Goal: Task Accomplishment & Management: Manage account settings

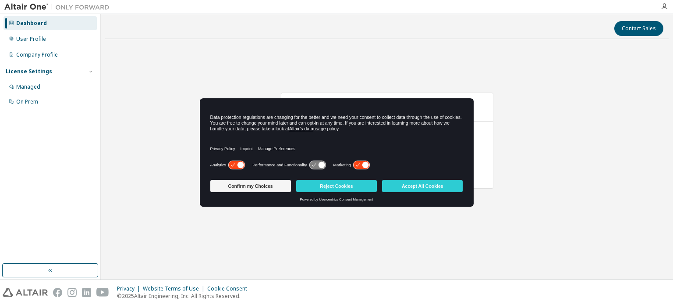
click at [415, 184] on button "Accept All Cookies" at bounding box center [422, 186] width 81 height 12
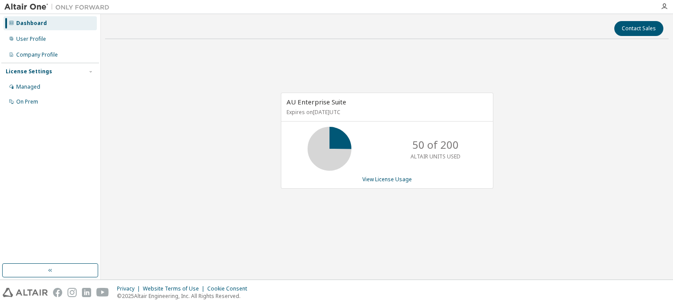
click at [397, 183] on div "AU Enterprise Suite Expires on May 22, 2026 UTC 50 of 200 ALTAIR UNITS USED Vie…" at bounding box center [387, 141] width 213 height 96
click at [390, 177] on link "View License Usage" at bounding box center [388, 178] width 50 height 7
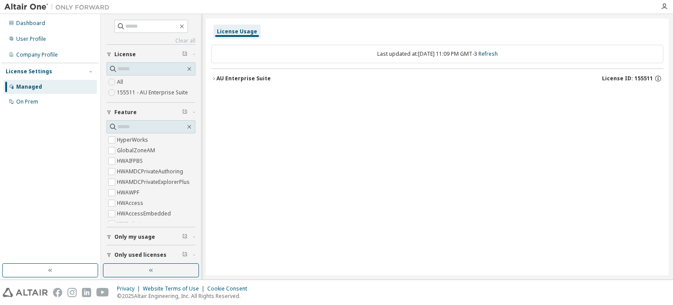
click at [220, 80] on div "AU Enterprise Suite" at bounding box center [244, 78] width 54 height 7
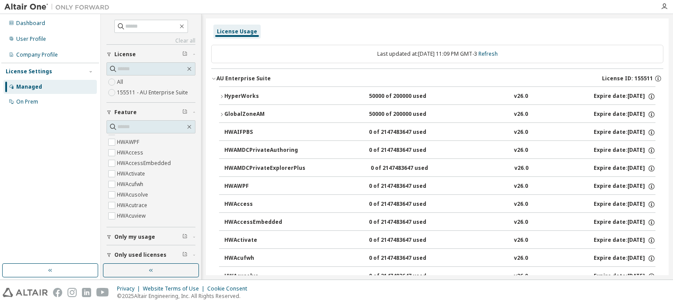
scroll to position [57, 0]
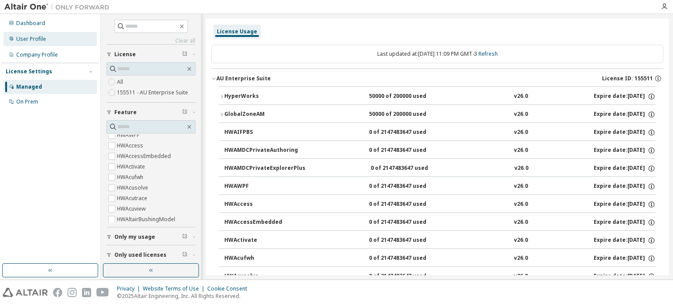
click at [25, 43] on div "User Profile" at bounding box center [50, 39] width 93 height 14
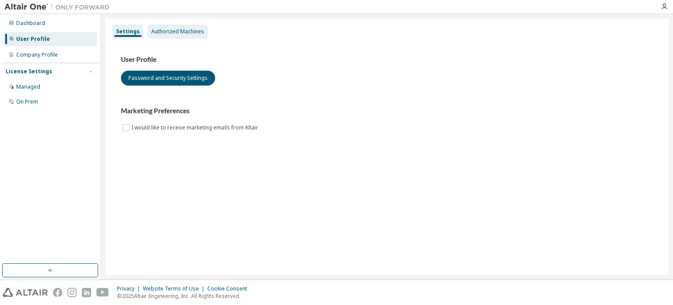
click at [175, 36] on div "Authorized Machines" at bounding box center [178, 32] width 60 height 14
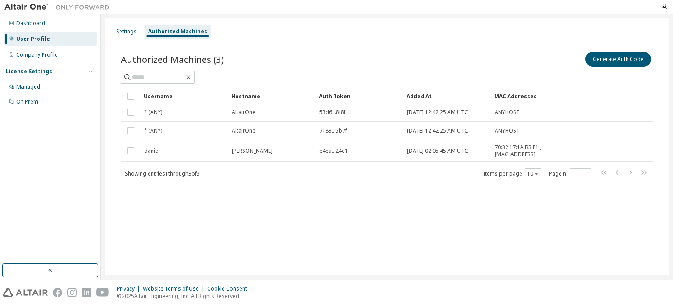
click at [118, 22] on div "Settings Authorized Machines Authorized Machines (3) Generate Auth Code Clear L…" at bounding box center [387, 146] width 564 height 257
click at [126, 22] on div "Settings Authorized Machines Authorized Machines (3) Generate Auth Code Clear L…" at bounding box center [387, 146] width 564 height 257
click at [113, 14] on div at bounding box center [336, 7] width 673 height 14
click at [134, 29] on div "Settings" at bounding box center [126, 31] width 21 height 7
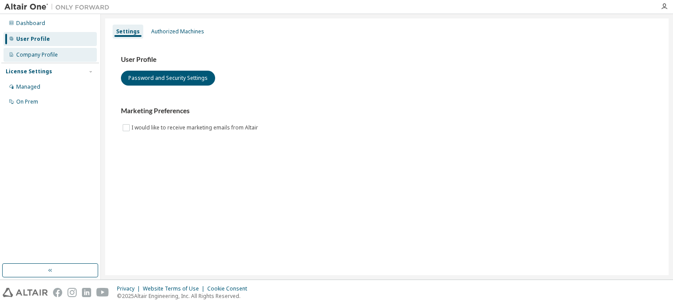
click at [69, 53] on div "Company Profile" at bounding box center [50, 55] width 93 height 14
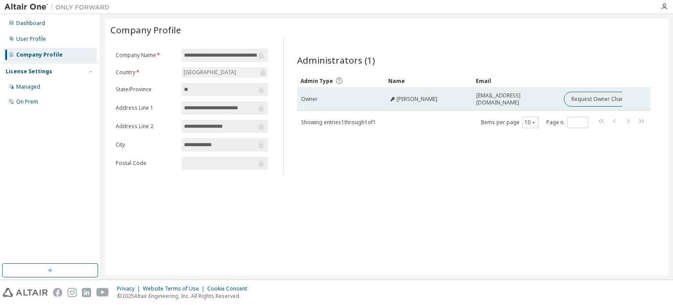
click at [470, 92] on td "[PERSON_NAME]" at bounding box center [429, 99] width 88 height 23
click at [595, 96] on button "Request Owner Change" at bounding box center [601, 99] width 74 height 15
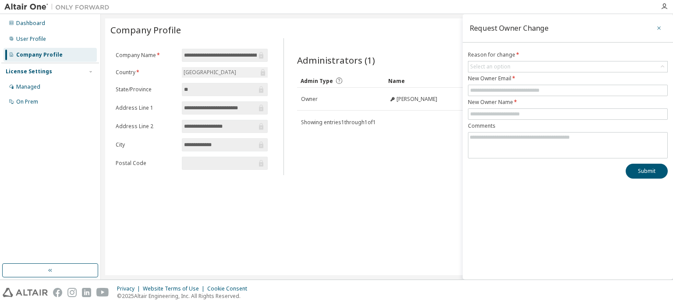
click at [663, 27] on button "button" at bounding box center [659, 28] width 14 height 14
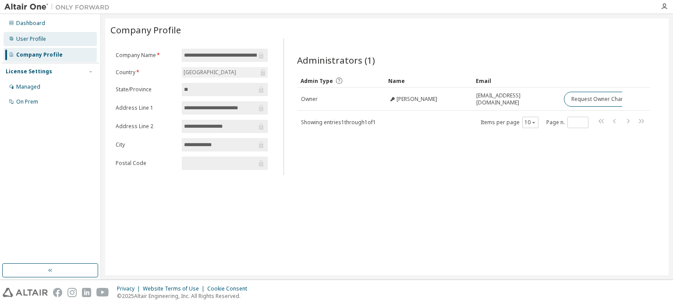
click at [58, 40] on div "User Profile" at bounding box center [50, 39] width 93 height 14
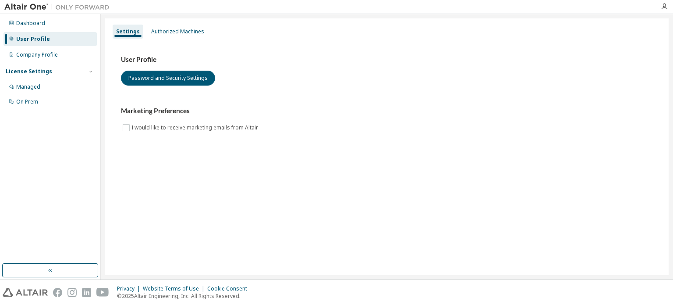
click at [55, 32] on div "User Profile" at bounding box center [50, 39] width 93 height 14
click at [46, 22] on div "Dashboard" at bounding box center [50, 23] width 93 height 14
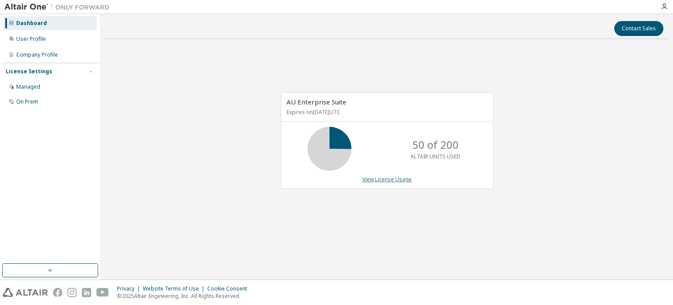
click at [378, 175] on link "View License Usage" at bounding box center [388, 178] width 50 height 7
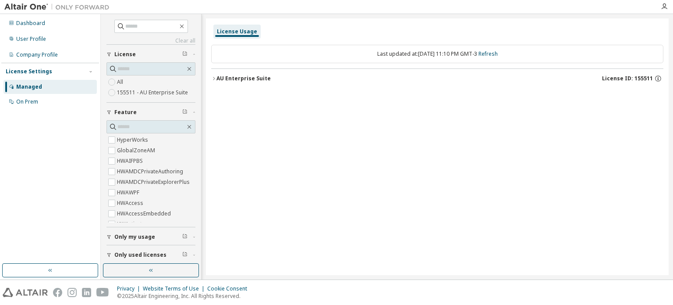
click at [241, 78] on div "AU Enterprise Suite" at bounding box center [244, 78] width 54 height 7
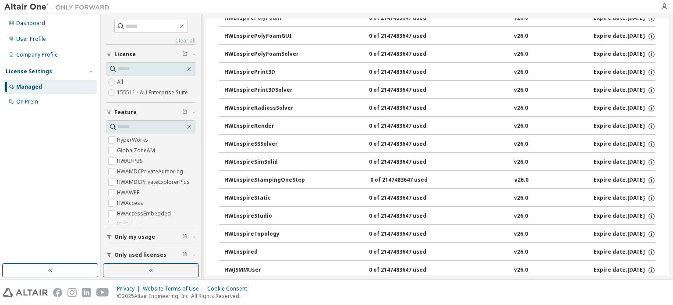
scroll to position [5208, 0]
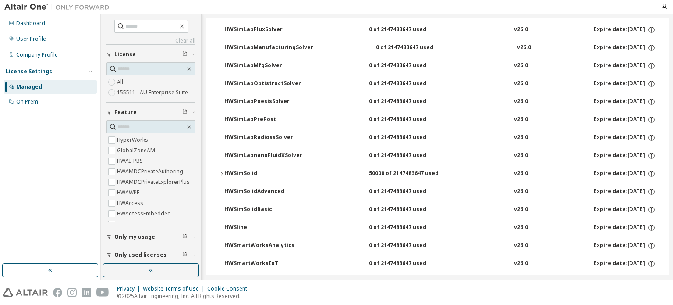
click at [244, 170] on div "HWSimSolid" at bounding box center [263, 174] width 79 height 8
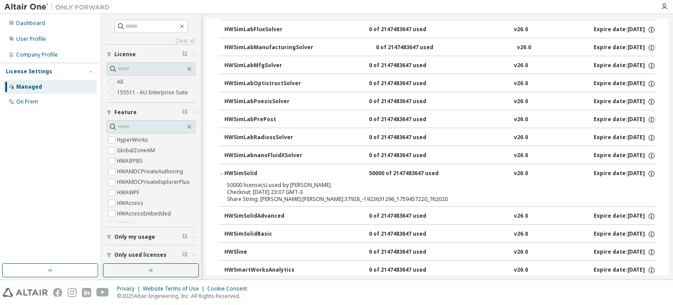
click at [253, 170] on div "HWSimSolid" at bounding box center [263, 174] width 79 height 8
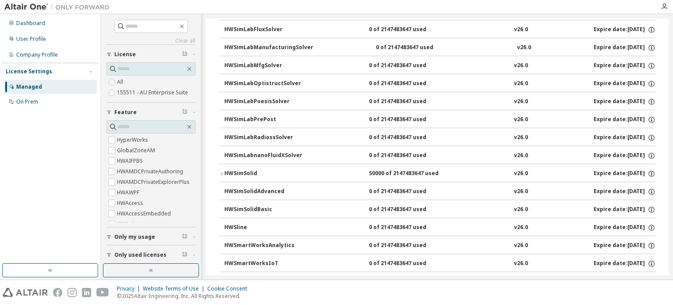
click at [253, 170] on div "HWSimSolid" at bounding box center [263, 174] width 79 height 8
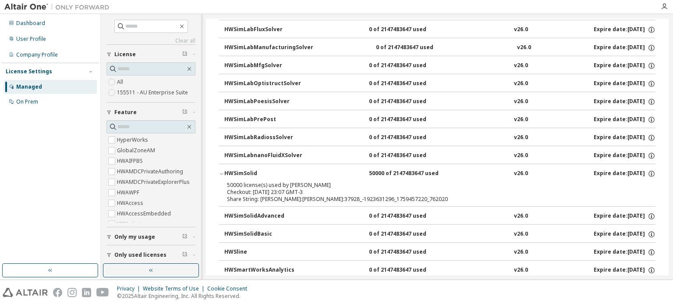
click at [403, 164] on button "HWSimSolid 50000 of 2147483647 used v26.0 Expire date: 2026-05-22" at bounding box center [437, 173] width 437 height 19
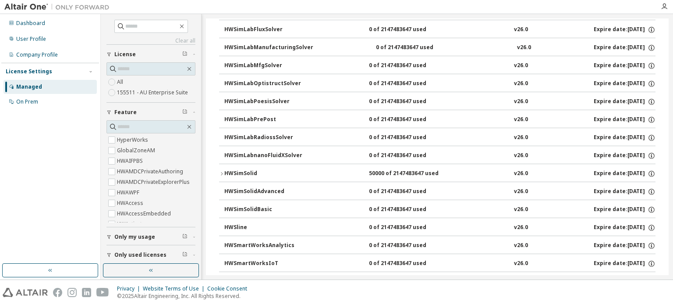
click at [403, 164] on button "HWSimSolid 50000 of 2147483647 used v26.0 Expire date: 2026-05-22" at bounding box center [437, 173] width 437 height 19
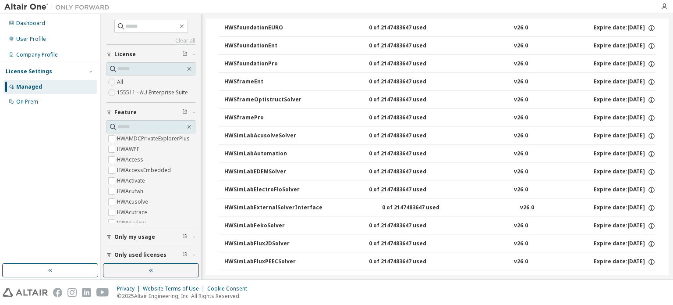
scroll to position [44, 0]
click at [150, 239] on button "Only my usage" at bounding box center [151, 236] width 89 height 19
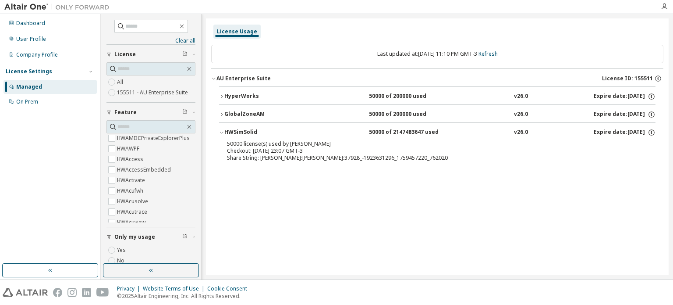
scroll to position [0, 0]
click at [240, 97] on div "HyperWorks" at bounding box center [263, 97] width 79 height 8
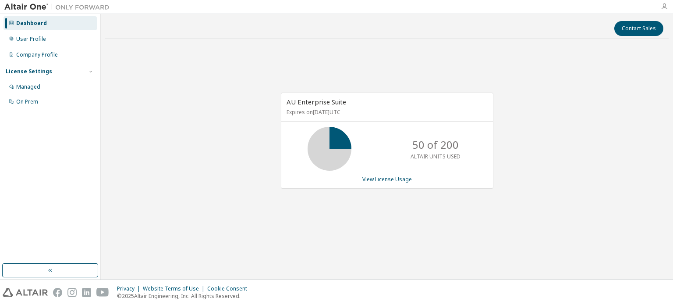
click at [663, 8] on icon "button" at bounding box center [664, 6] width 7 height 7
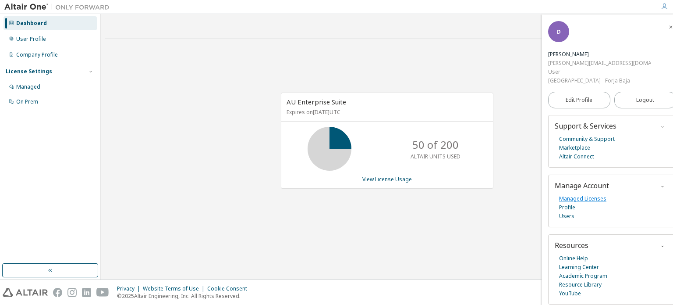
click at [572, 201] on link "Managed Licenses" at bounding box center [582, 198] width 47 height 9
click at [506, 59] on div "AU Enterprise Suite Expires on May 22, 2026 UTC 0 of 200 ALTAIR UNITS USED View…" at bounding box center [387, 145] width 564 height 198
drag, startPoint x: 670, startPoint y: 9, endPoint x: 666, endPoint y: 7, distance: 5.1
click at [666, 7] on div at bounding box center [665, 6] width 18 height 7
click at [666, 7] on icon "button" at bounding box center [664, 6] width 7 height 7
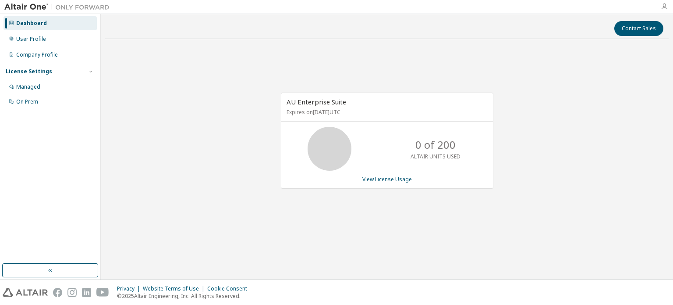
click at [666, 7] on icon "button" at bounding box center [664, 6] width 7 height 7
click at [19, 101] on div "On Prem" at bounding box center [27, 101] width 22 height 7
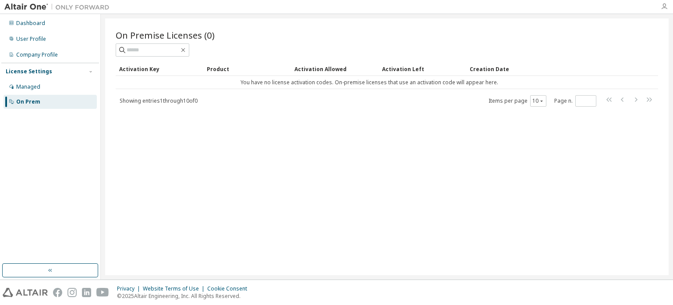
click at [667, 9] on icon "button" at bounding box center [664, 6] width 7 height 7
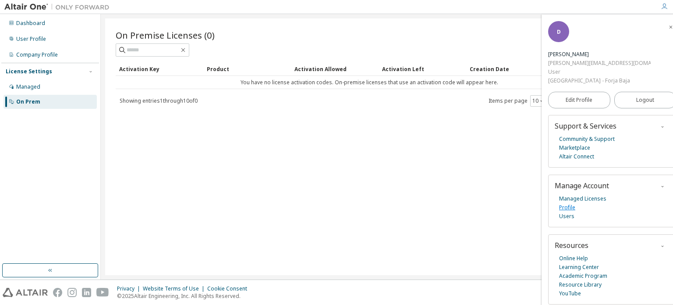
click at [572, 211] on link "Profile" at bounding box center [567, 207] width 16 height 9
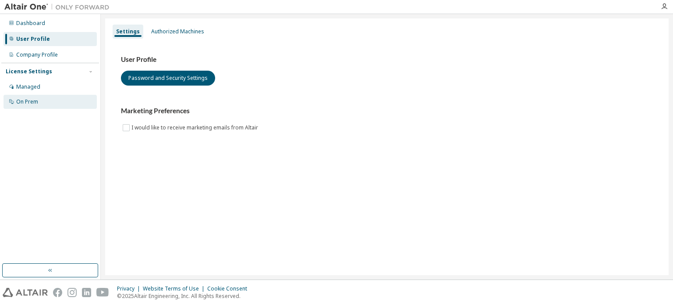
click at [34, 102] on div "On Prem" at bounding box center [27, 101] width 22 height 7
click at [149, 87] on div "User Profile Password and Security Settings Marketing Preferences I would like …" at bounding box center [387, 94] width 532 height 78
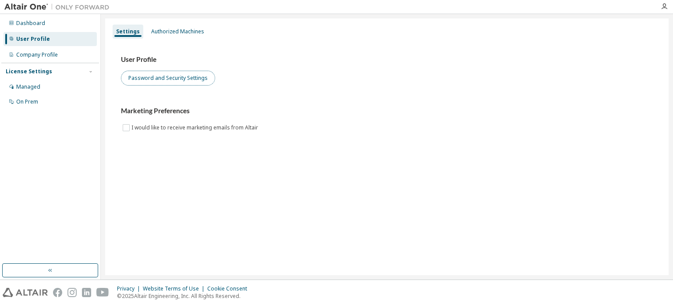
click at [155, 75] on button "Password and Security Settings" at bounding box center [168, 78] width 94 height 15
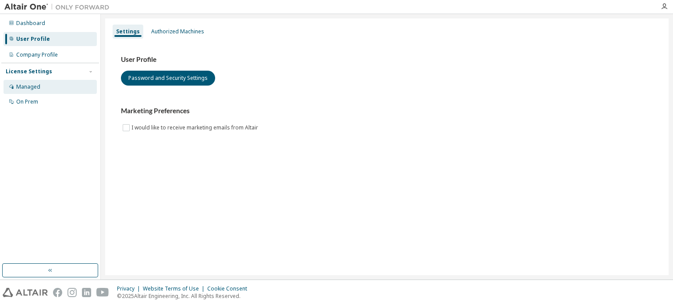
click at [46, 93] on div "Managed" at bounding box center [50, 87] width 93 height 14
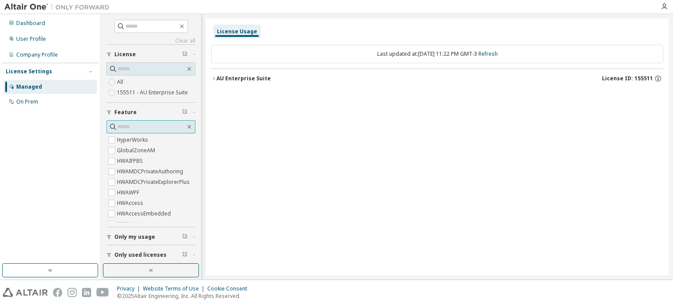
click at [123, 124] on input "text" at bounding box center [152, 126] width 68 height 9
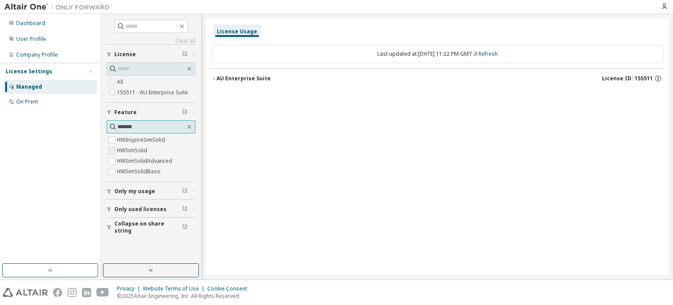
type input "*******"
click at [126, 149] on label "HWSimSolid" at bounding box center [133, 150] width 32 height 11
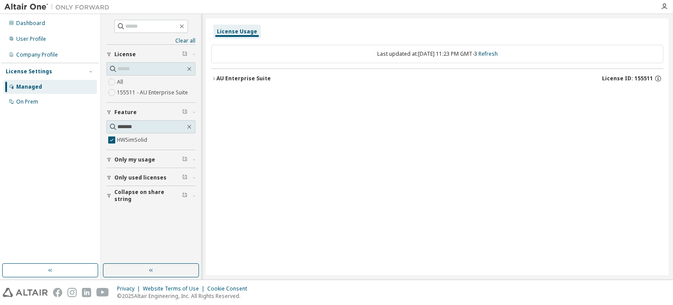
click at [247, 82] on button "AU Enterprise Suite License ID: 155511" at bounding box center [437, 78] width 453 height 19
click at [268, 94] on div "HWSimSolid" at bounding box center [263, 97] width 79 height 8
drag, startPoint x: 223, startPoint y: 93, endPoint x: 243, endPoint y: 96, distance: 20.8
click at [243, 96] on div "HWSimSolid 0 of 2147483647 used v26.0 Expire date: [DATE]" at bounding box center [437, 95] width 437 height 18
click at [243, 96] on div "HWSimSolid" at bounding box center [263, 97] width 79 height 8
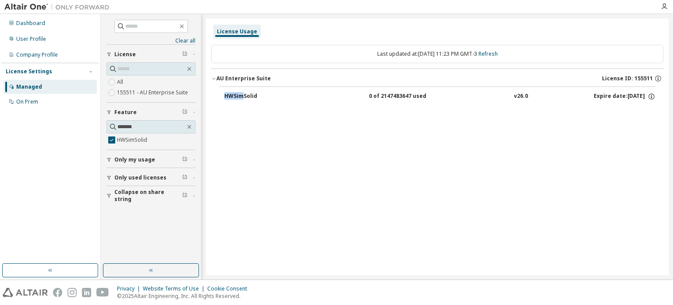
click at [243, 96] on div "HWSimSolid" at bounding box center [263, 97] width 79 height 8
click at [275, 144] on div "License Usage Last updated at: [DATE] 11:23 PM GMT-3 Refresh AU Enterprise Suit…" at bounding box center [437, 146] width 463 height 257
click at [141, 177] on span "Only used licenses" at bounding box center [140, 177] width 52 height 7
click at [251, 78] on div "AU Enterprise Suite" at bounding box center [244, 78] width 54 height 7
click at [163, 194] on span "Collapse on share string" at bounding box center [148, 196] width 68 height 14
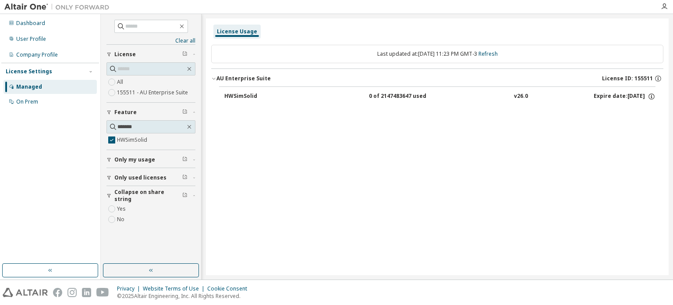
click at [132, 156] on span "Only my usage" at bounding box center [134, 159] width 41 height 7
click at [61, 108] on div "On Prem" at bounding box center [50, 102] width 93 height 14
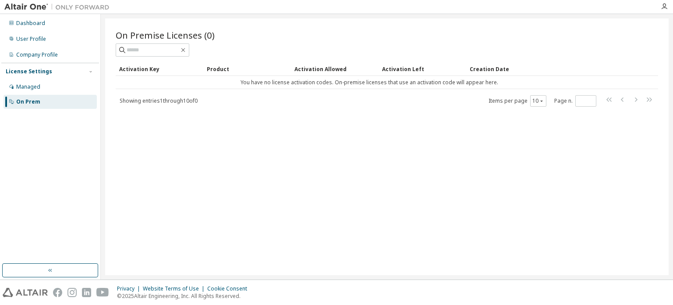
click at [50, 46] on div "Dashboard User Profile Company Profile License Settings Managed On Prem" at bounding box center [50, 62] width 98 height 94
click at [57, 51] on div "Company Profile" at bounding box center [37, 54] width 42 height 7
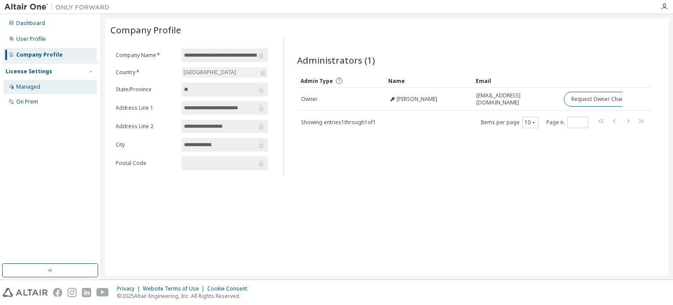
click at [57, 81] on div "Managed" at bounding box center [50, 87] width 93 height 14
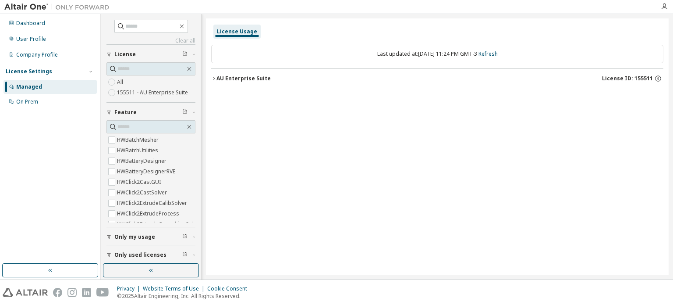
scroll to position [261, 0]
click at [230, 82] on button "AU Enterprise Suite License ID: 155511" at bounding box center [437, 78] width 453 height 19
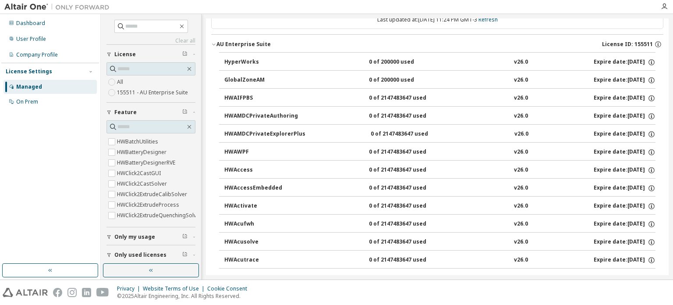
scroll to position [35, 0]
click at [266, 60] on div "HyperWorks" at bounding box center [263, 62] width 79 height 8
click at [235, 56] on button "HyperWorks 0 of 200000 used v26.0 Expire date: [DATE]" at bounding box center [439, 61] width 431 height 19
click at [255, 65] on button "HyperWorks 0 of 200000 used v26.0 Expire date: [DATE]" at bounding box center [439, 61] width 431 height 19
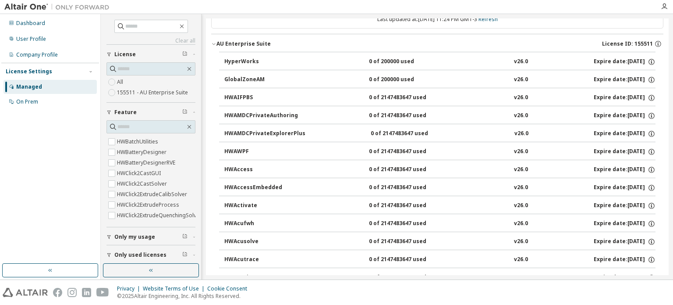
drag, startPoint x: 255, startPoint y: 65, endPoint x: 227, endPoint y: 64, distance: 28.1
click at [227, 64] on div "HyperWorks" at bounding box center [263, 62] width 79 height 8
click at [344, 52] on button "HyperWorks 0 of 200000 used v26.0 Expire date: [DATE]" at bounding box center [439, 61] width 431 height 19
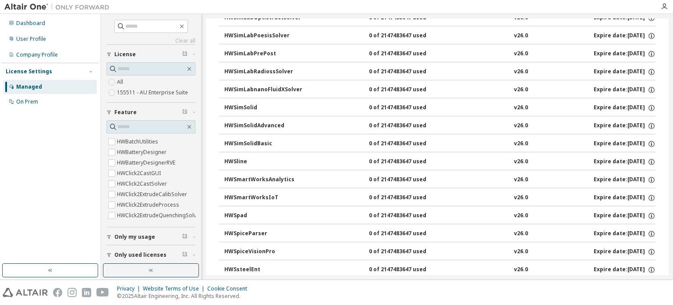
scroll to position [5275, 0]
click at [255, 97] on button "HWSimSolid 0 of 2147483647 used v26.0 Expire date: [DATE]" at bounding box center [439, 106] width 431 height 19
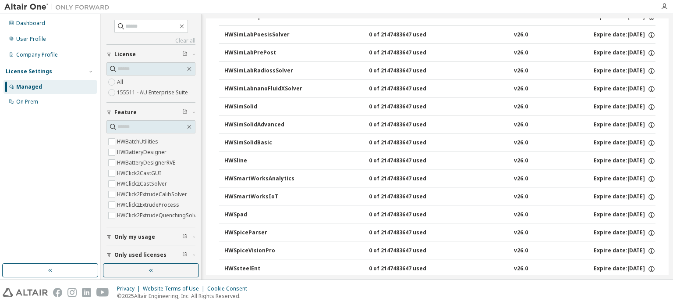
click at [255, 97] on button "HWSimSolid 0 of 2147483647 used v26.0 Expire date: [DATE]" at bounding box center [439, 106] width 431 height 19
click at [247, 103] on div "HWSimSolid" at bounding box center [263, 107] width 79 height 8
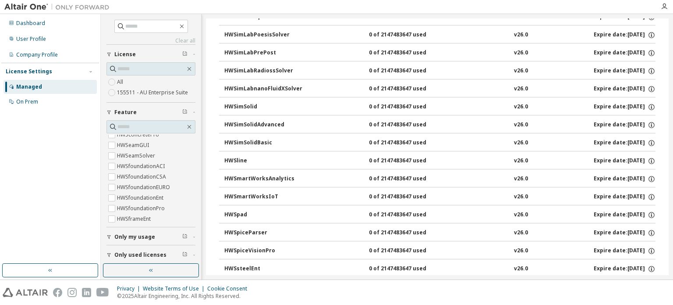
click at [61, 144] on div "Dashboard User Profile Company Profile License Settings Managed On Prem" at bounding box center [50, 138] width 98 height 247
click at [139, 274] on button "button" at bounding box center [151, 270] width 96 height 14
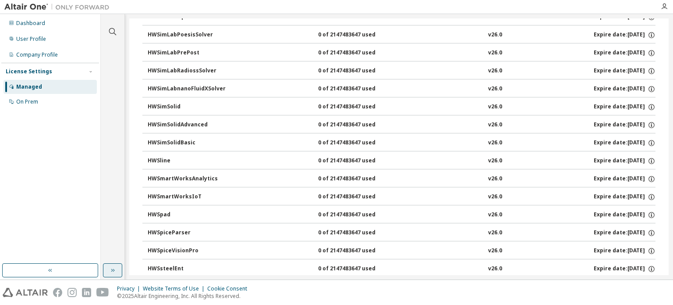
click at [118, 270] on button "button" at bounding box center [112, 270] width 19 height 14
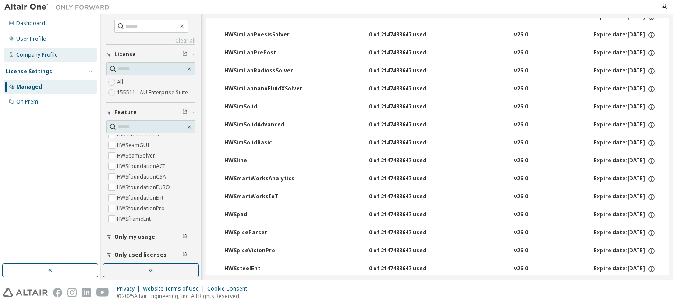
click at [23, 49] on div "Company Profile" at bounding box center [50, 55] width 93 height 14
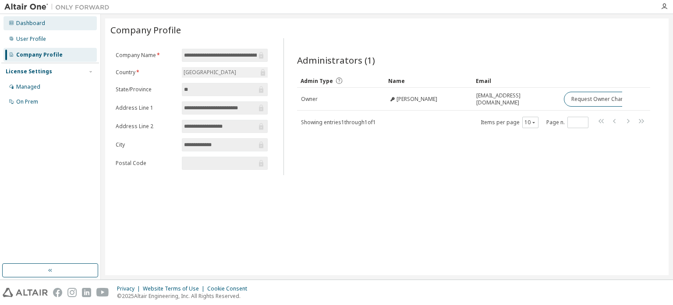
click at [32, 20] on div "Dashboard" at bounding box center [30, 23] width 29 height 7
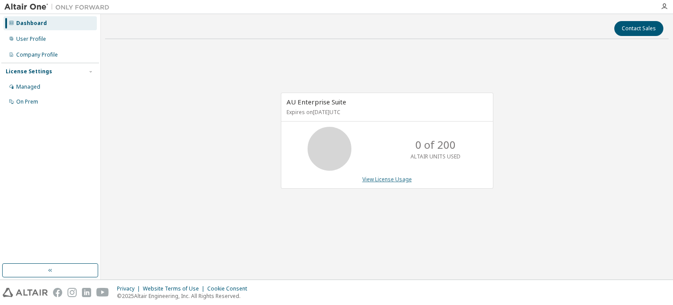
click at [385, 182] on link "View License Usage" at bounding box center [388, 178] width 50 height 7
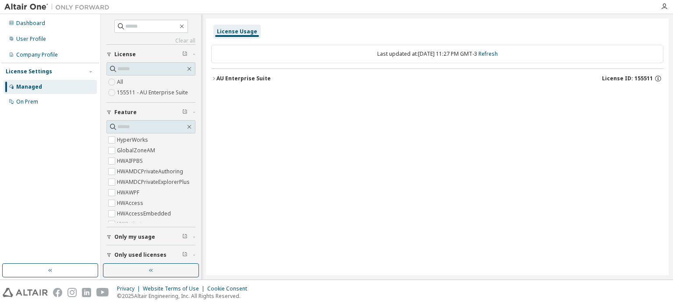
click at [275, 80] on div "AU Enterprise Suite License ID: 155511" at bounding box center [440, 79] width 447 height 8
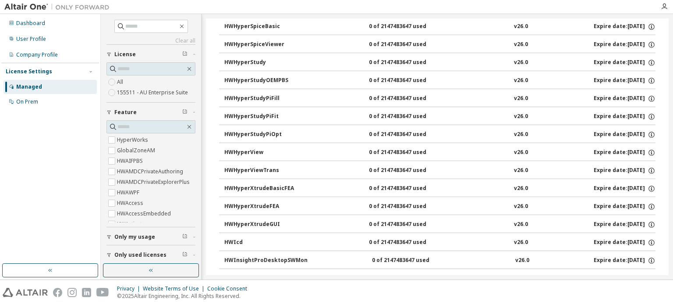
scroll to position [2061, 0]
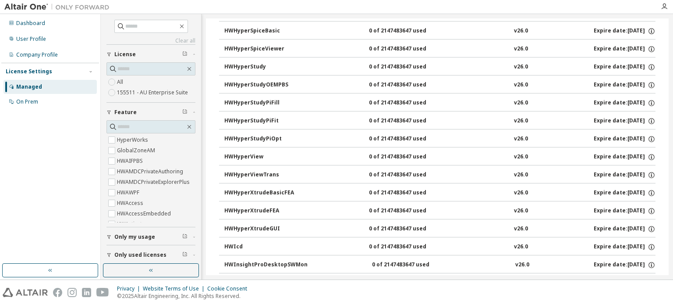
click at [563, 135] on button "HWHyperStudyPiOpt 0 of 2147483647 used v26.0 Expire date: [DATE]" at bounding box center [439, 138] width 431 height 19
drag, startPoint x: 563, startPoint y: 135, endPoint x: 645, endPoint y: 127, distance: 82.3
click at [645, 129] on button "HWHyperStudyPiOpt 0 of 2147483647 used v26.0 Expire date: [DATE]" at bounding box center [439, 138] width 431 height 19
click at [648, 135] on icon "button" at bounding box center [652, 139] width 8 height 8
click at [25, 105] on div "On Prem" at bounding box center [50, 102] width 93 height 14
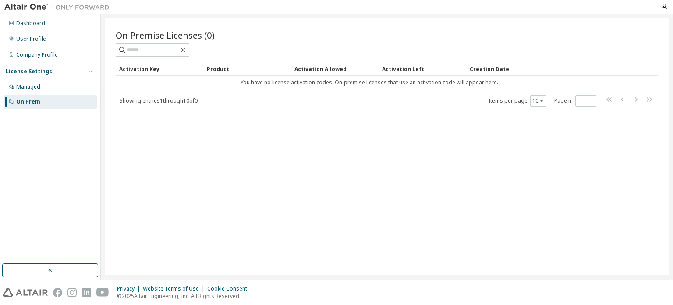
click at [57, 94] on div "Managed On Prem" at bounding box center [50, 94] width 98 height 29
click at [86, 64] on div "License Settings Managed On Prem" at bounding box center [50, 86] width 98 height 47
click at [82, 70] on div "License Settings" at bounding box center [50, 72] width 89 height 8
click at [38, 82] on div "Managed" at bounding box center [50, 87] width 93 height 14
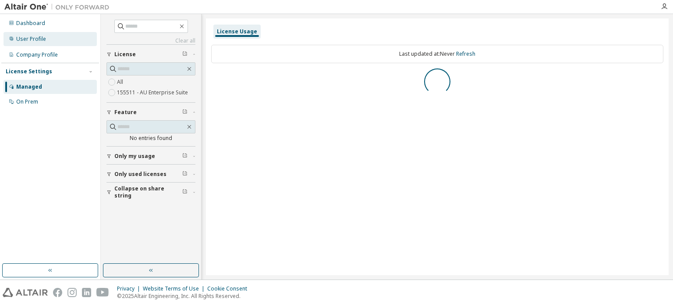
click at [53, 41] on div "User Profile" at bounding box center [50, 39] width 93 height 14
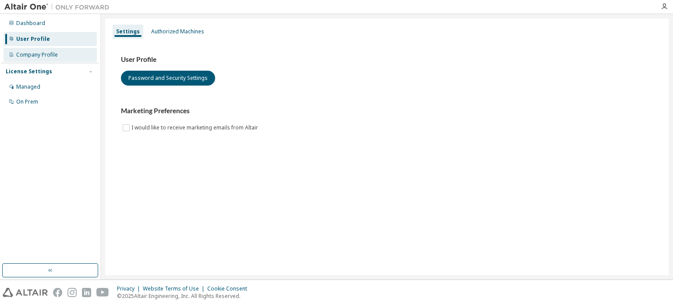
click at [43, 57] on div "Company Profile" at bounding box center [37, 54] width 42 height 7
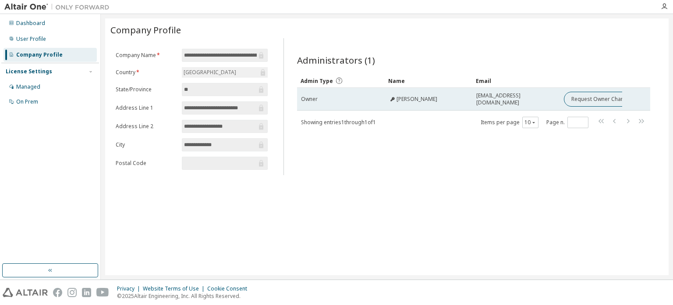
click at [395, 100] on icon at bounding box center [392, 98] width 5 height 5
click at [394, 100] on icon at bounding box center [392, 98] width 5 height 5
click at [499, 103] on td "[EMAIL_ADDRESS][DOMAIN_NAME]" at bounding box center [517, 99] width 88 height 23
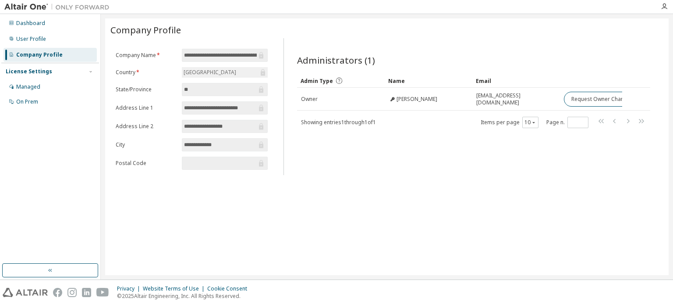
click at [659, 7] on div at bounding box center [665, 6] width 18 height 7
click at [663, 7] on icon "button" at bounding box center [664, 6] width 7 height 7
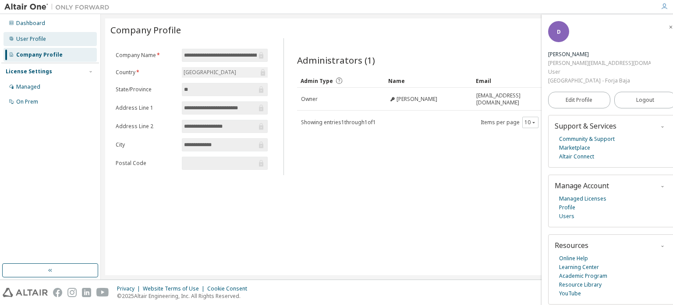
click at [63, 36] on div "User Profile" at bounding box center [50, 39] width 93 height 14
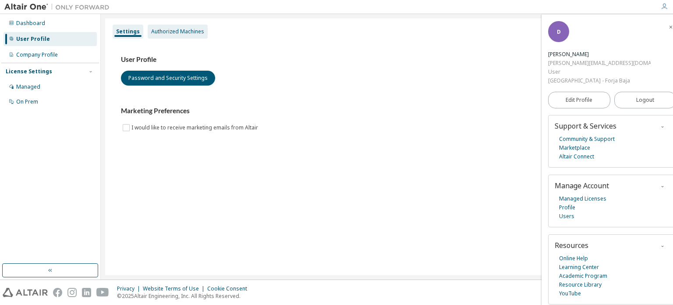
click at [188, 29] on div "Authorized Machines" at bounding box center [177, 31] width 53 height 7
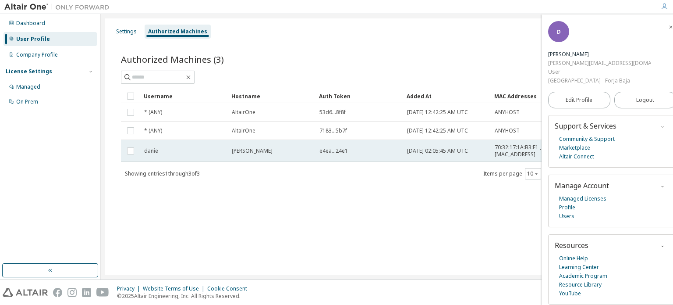
click at [334, 148] on span "e4ea...24e1" at bounding box center [334, 150] width 29 height 7
click at [286, 145] on td "[PERSON_NAME]" at bounding box center [272, 151] width 88 height 22
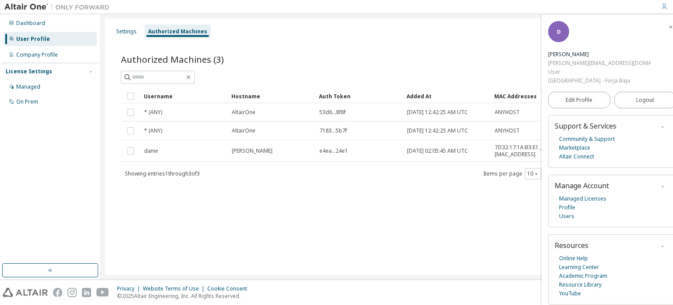
click at [286, 145] on td "[PERSON_NAME]" at bounding box center [272, 151] width 88 height 22
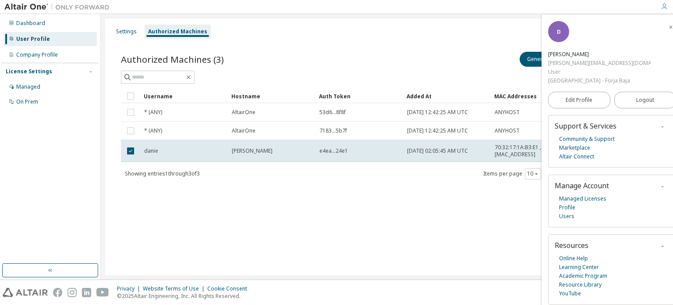
click at [667, 26] on span "button" at bounding box center [671, 27] width 9 height 14
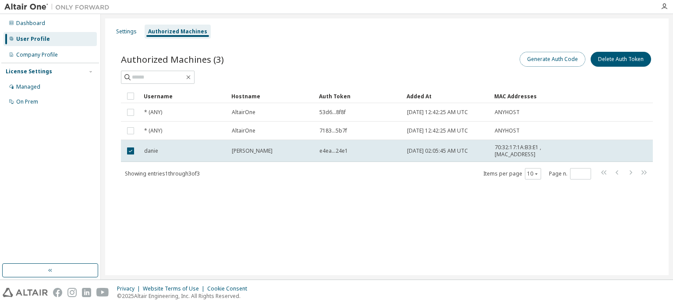
click at [552, 54] on button "Generate Auth Code" at bounding box center [553, 59] width 66 height 15
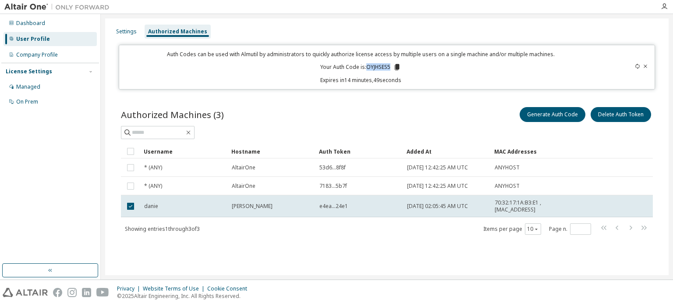
drag, startPoint x: 368, startPoint y: 67, endPoint x: 391, endPoint y: 68, distance: 22.8
click at [391, 68] on p "Your Auth Code is: OYJHSES5" at bounding box center [361, 67] width 81 height 8
copy p "OYJHSES5"
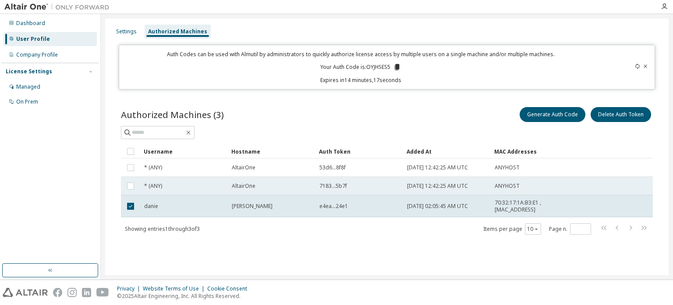
click at [321, 186] on span "7183...5b7f" at bounding box center [334, 185] width 28 height 7
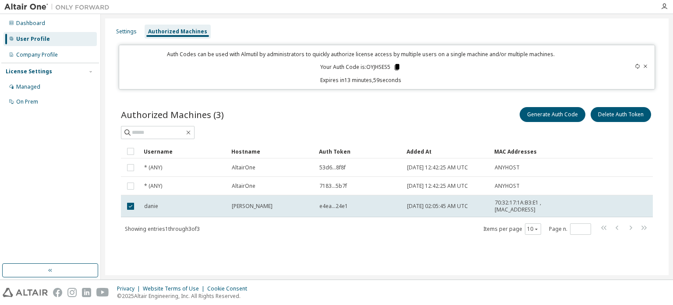
click at [396, 69] on icon at bounding box center [397, 67] width 5 height 6
